Goal: Task Accomplishment & Management: Manage account settings

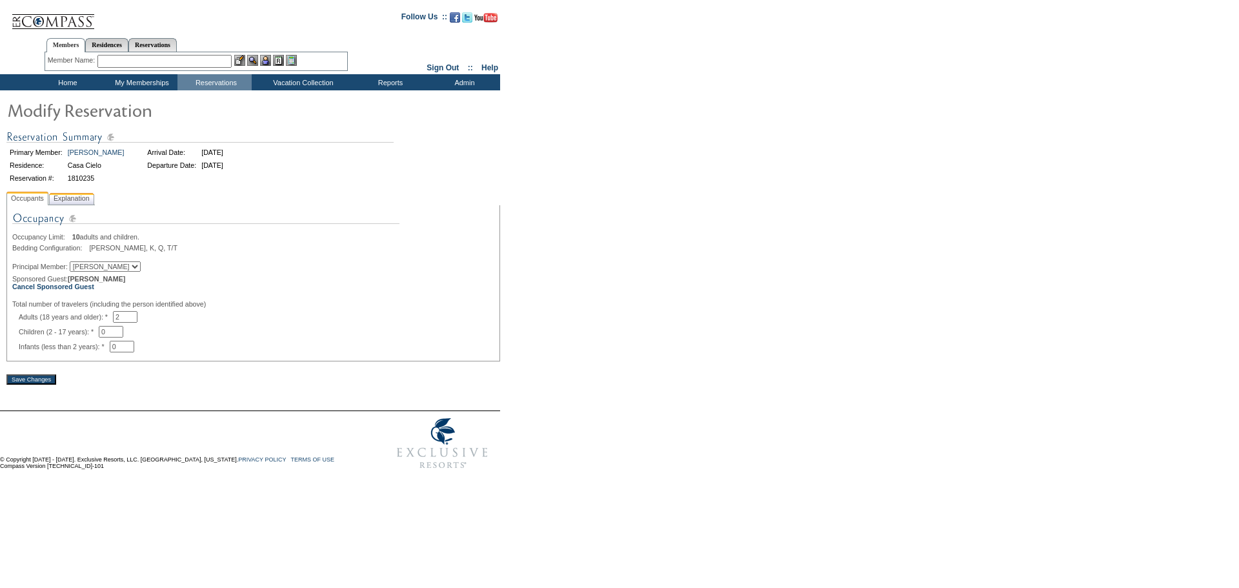
click at [81, 204] on span "Explanation" at bounding box center [71, 199] width 41 height 14
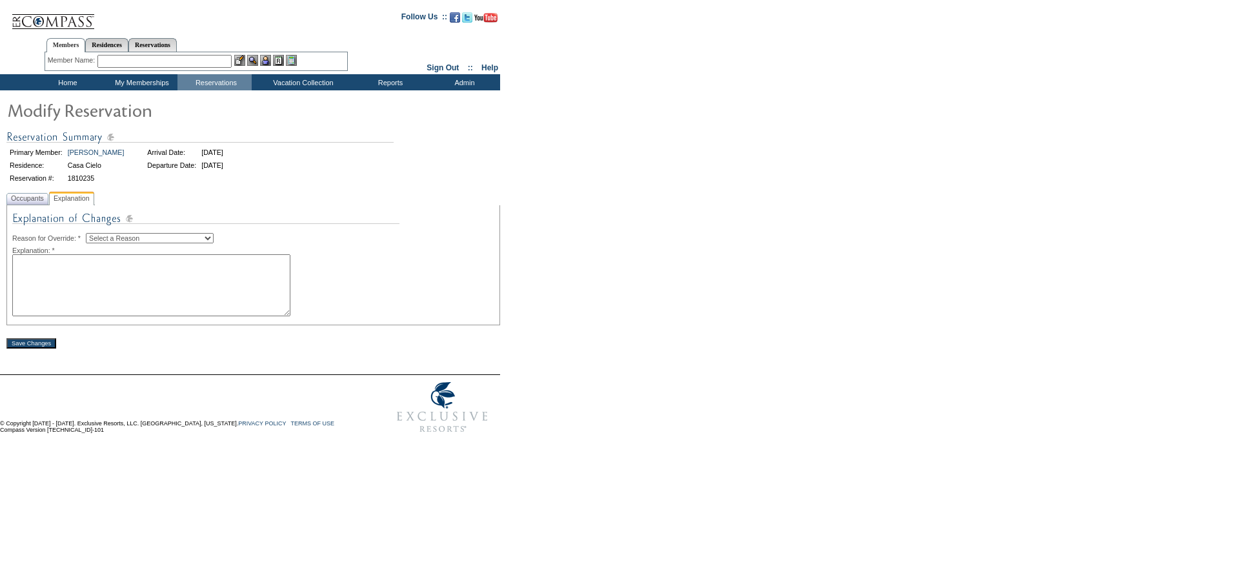
click at [139, 243] on select "Select a Reason Creating Continuous Stay Days Rebooked After Cancellation Editi…" at bounding box center [150, 238] width 128 height 10
select select "1045"
click at [96, 235] on select "Select a Reason Creating Continuous Stay Days Rebooked After Cancellation Editi…" at bounding box center [150, 238] width 128 height 10
click at [195, 300] on textarea at bounding box center [151, 285] width 278 height 62
type textarea "AG"
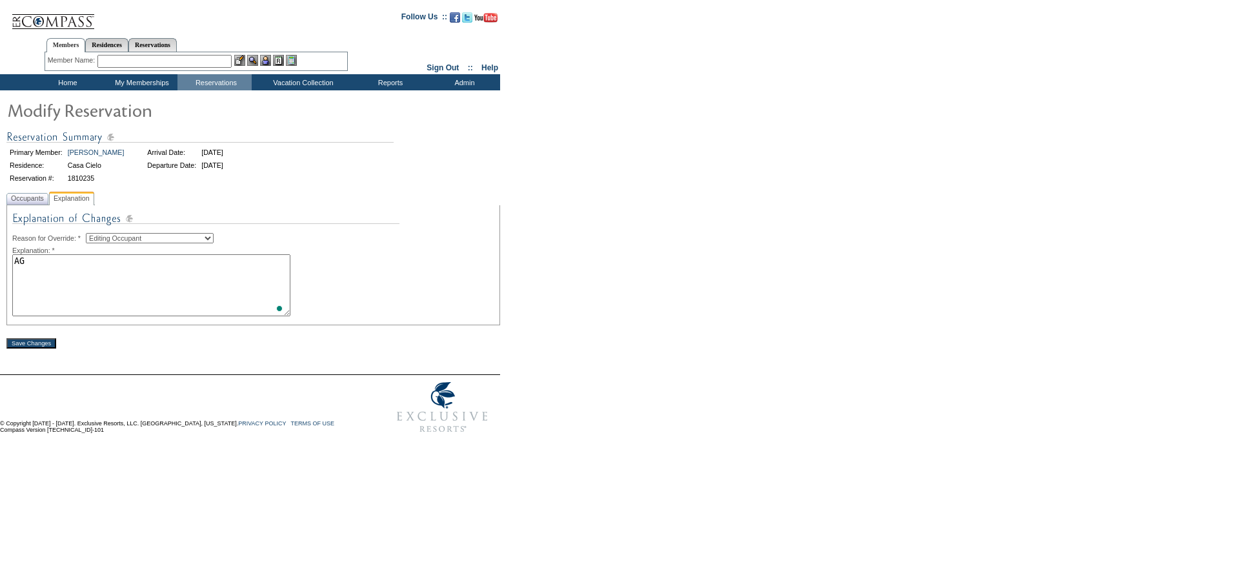
click at [52, 346] on input "Save Changes" at bounding box center [31, 343] width 50 height 10
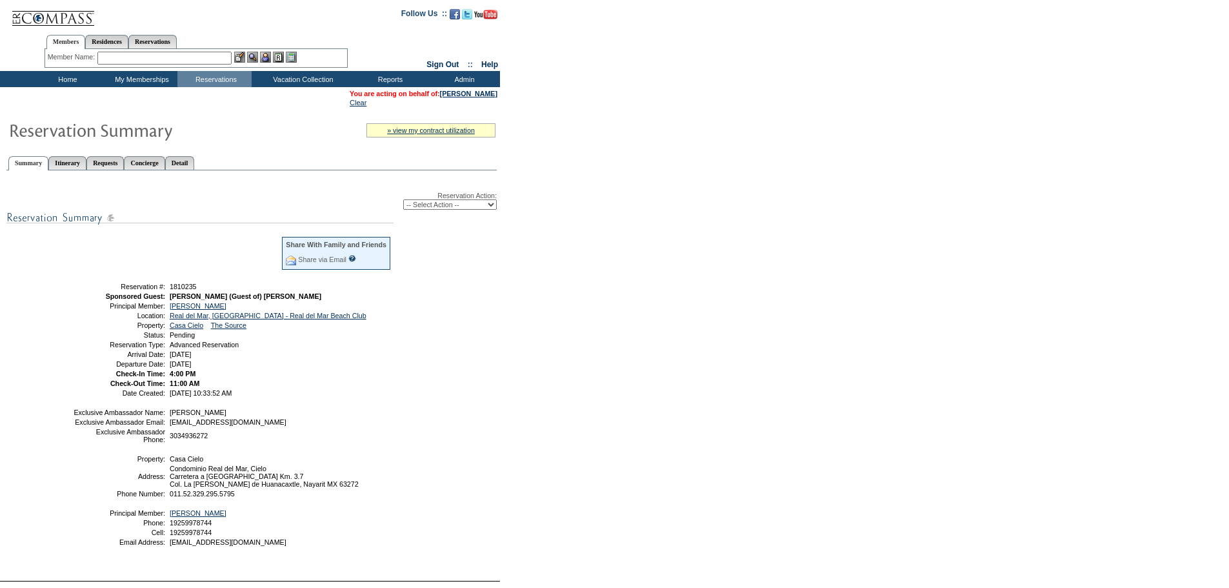
click at [201, 62] on input "text" at bounding box center [164, 58] width 134 height 13
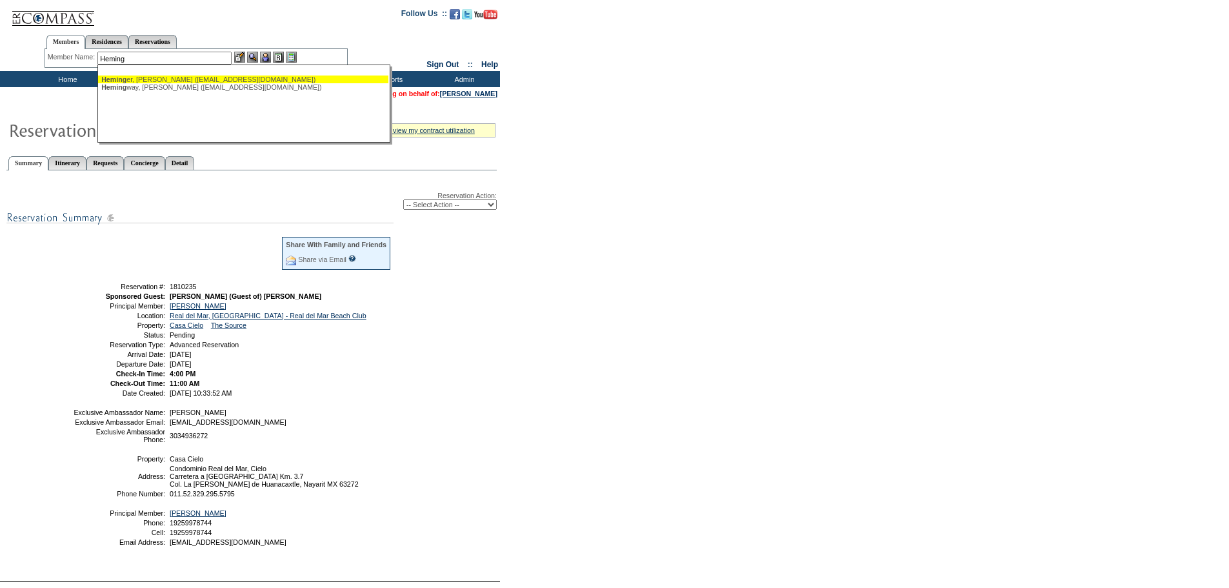
click at [202, 77] on div "[PERSON_NAME], [PERSON_NAME] ([EMAIL_ADDRESS][DOMAIN_NAME])" at bounding box center [243, 79] width 284 height 8
type input "[PERSON_NAME] ([PERSON_NAME][EMAIL_ADDRESS][DOMAIN_NAME])"
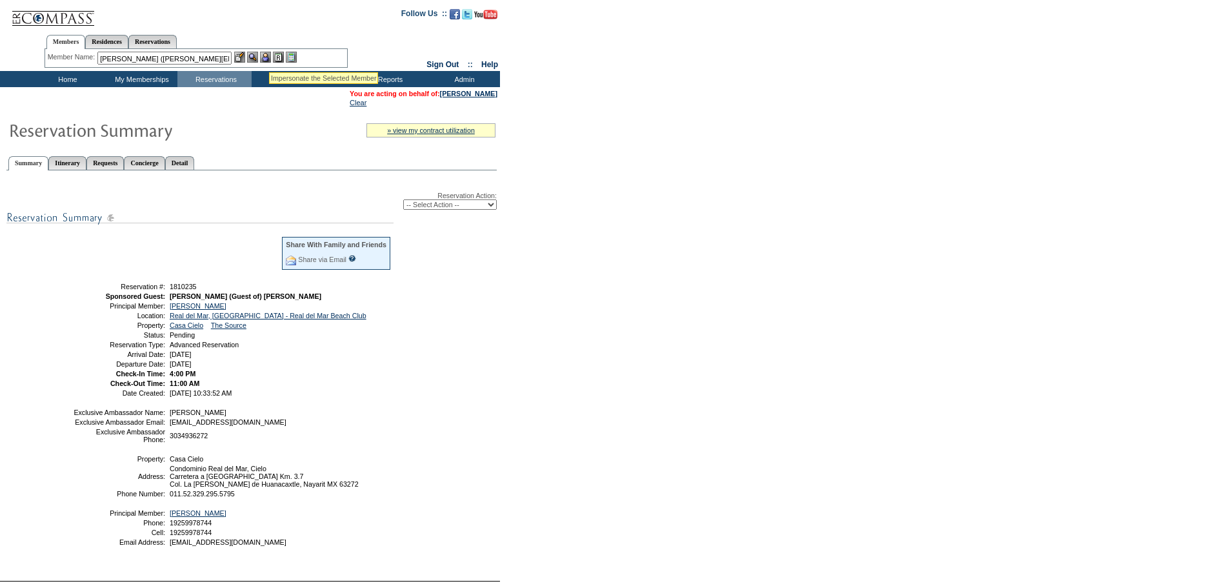
click at [269, 55] on img at bounding box center [265, 57] width 11 height 11
click at [257, 57] on img at bounding box center [252, 57] width 11 height 11
